Goal: Information Seeking & Learning: Find specific page/section

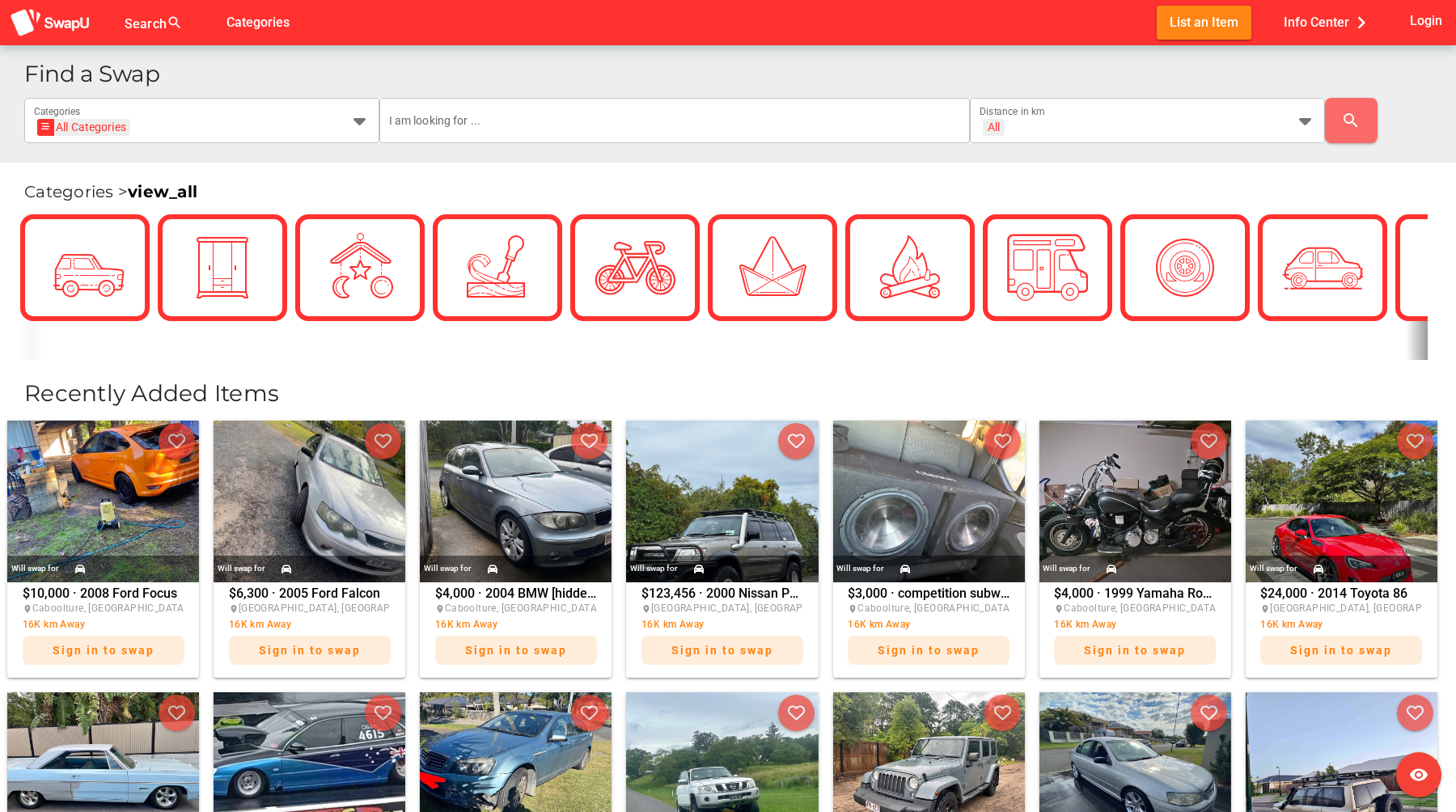
scroll to position [336, 0]
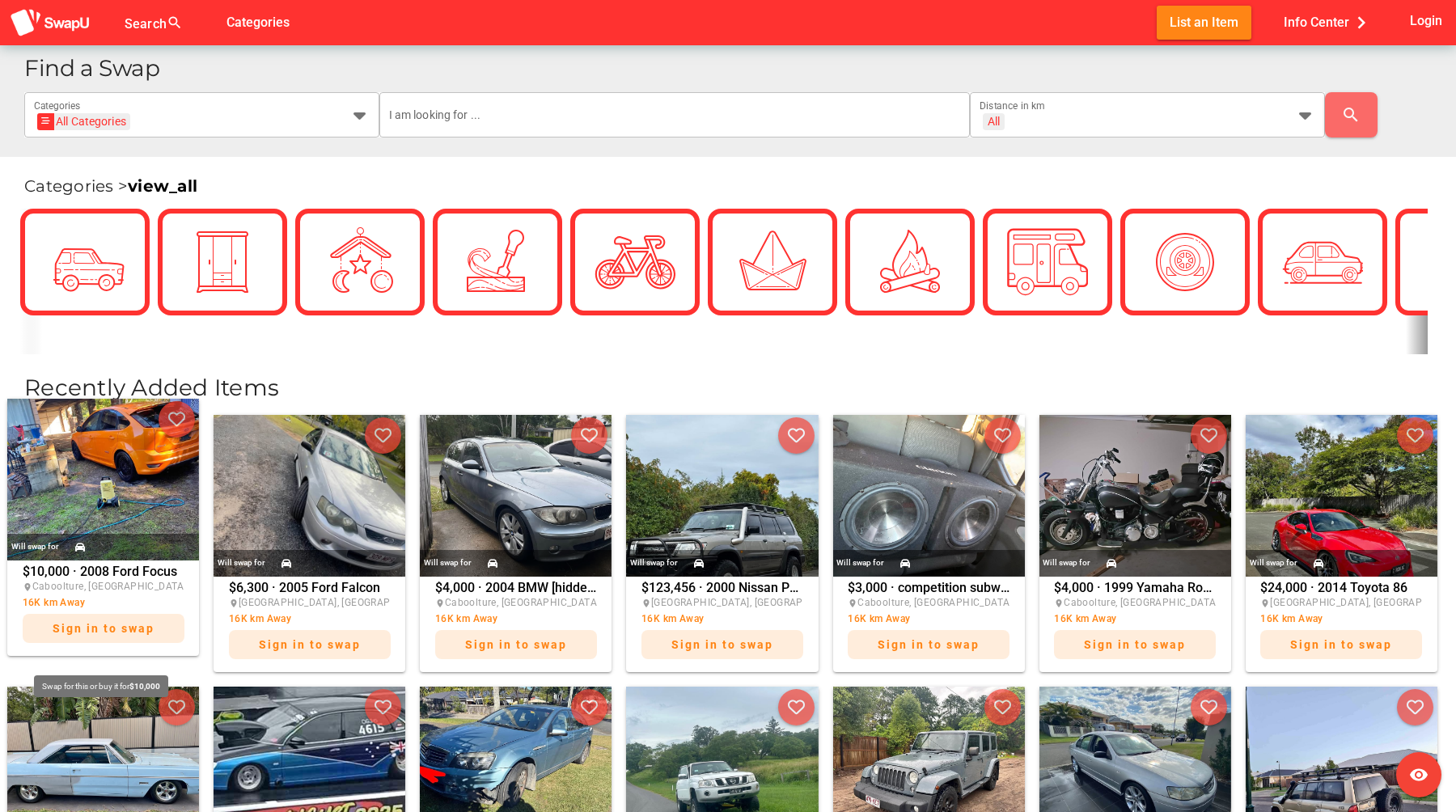
click at [112, 577] on div "$10,000 · 2008 Ford Focus place Caboolture, QLD 16K km Away Sign in to swap" at bounding box center [103, 608] width 162 height 86
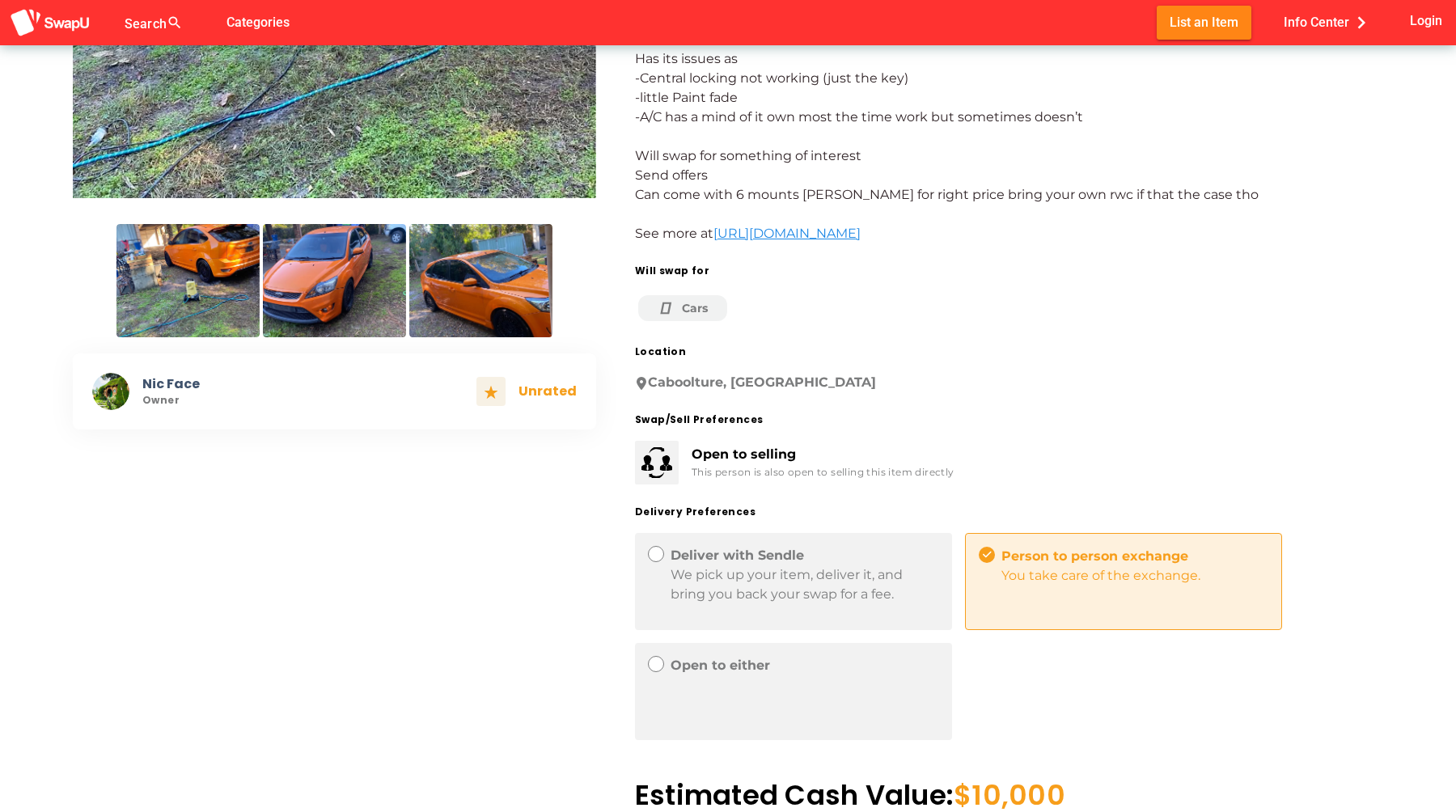
scroll to position [443, 0]
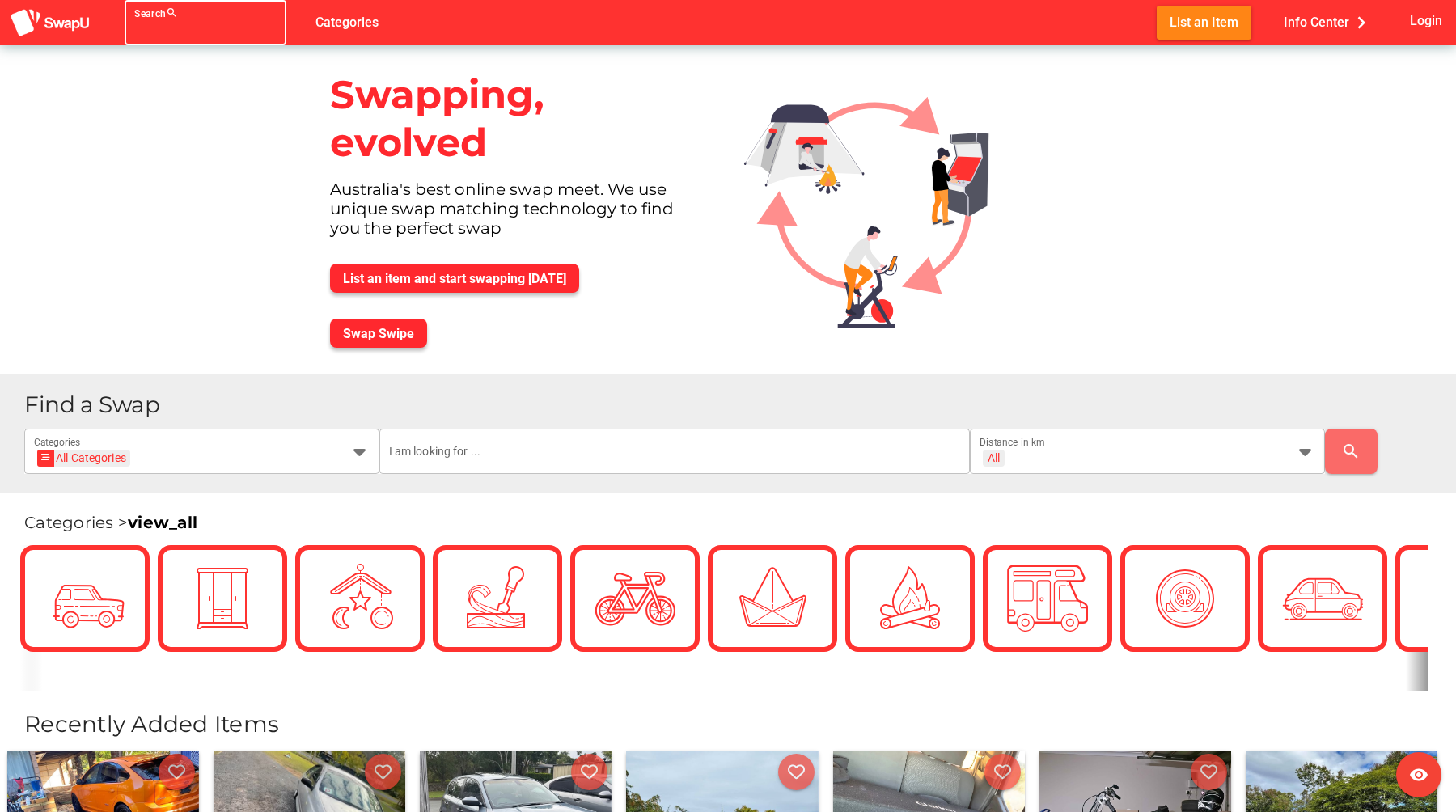
click at [131, 19] on div "Search search false" at bounding box center [205, 22] width 162 height 45
click at [177, 34] on input "Search search false" at bounding box center [191, 30] width 113 height 20
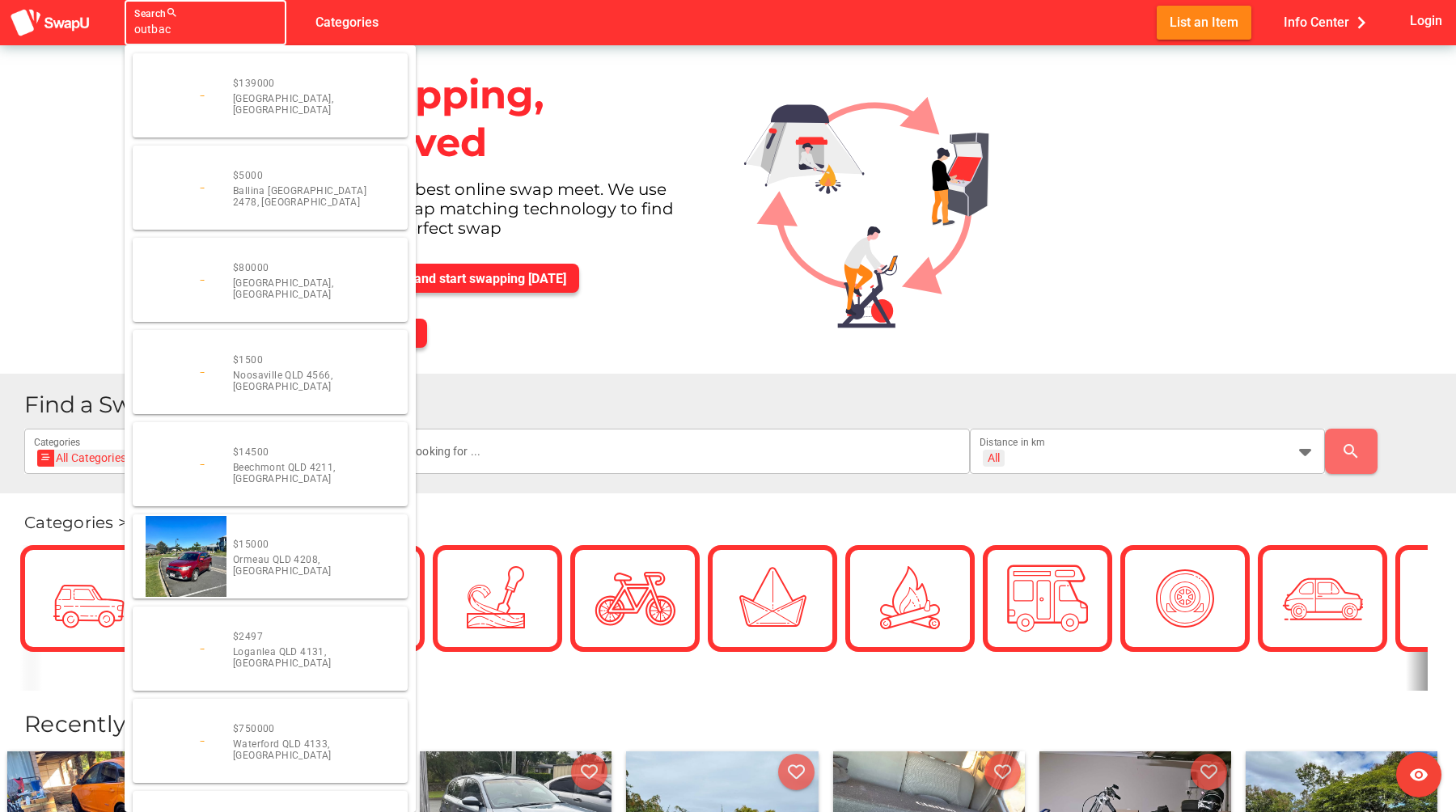
type input "outback"
